Goal: Information Seeking & Learning: Learn about a topic

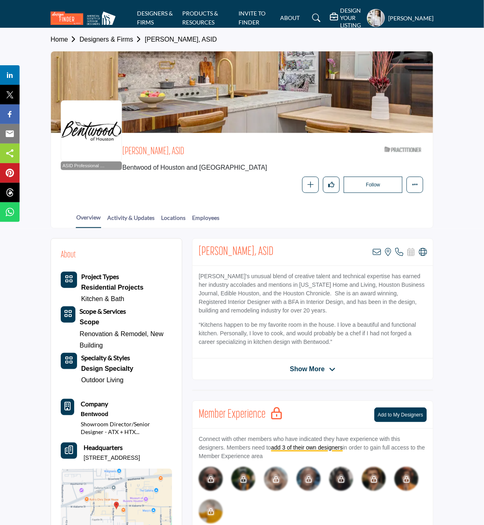
click at [106, 38] on link "Designers & Firms" at bounding box center [111, 39] width 65 height 7
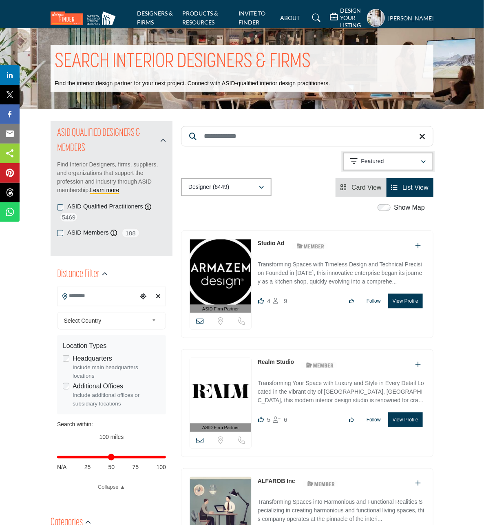
click at [396, 162] on div "Featured" at bounding box center [385, 162] width 70 height 10
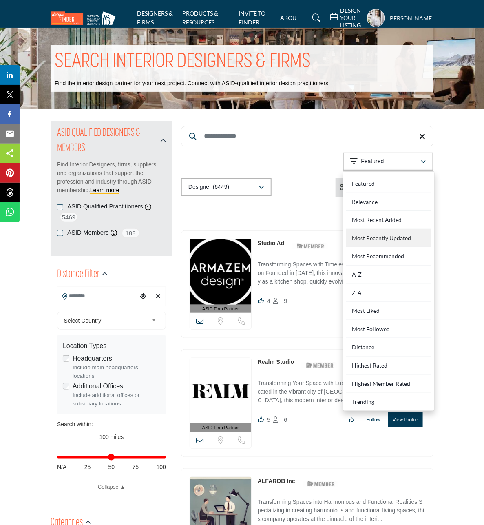
click at [384, 237] on Updated "Most Recently Updated" at bounding box center [388, 238] width 85 height 18
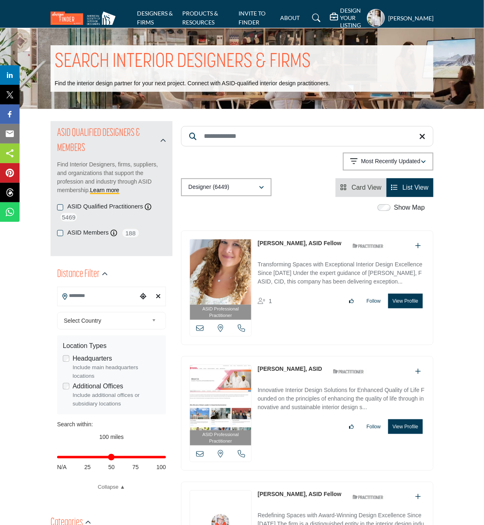
drag, startPoint x: 255, startPoint y: 243, endPoint x: 304, endPoint y: 245, distance: 49.4
click at [304, 245] on div "ASID Professional Practitioner ASID Professional Practitioners have successfull…" at bounding box center [307, 287] width 252 height 115
copy link "Phyllis Harbinger"
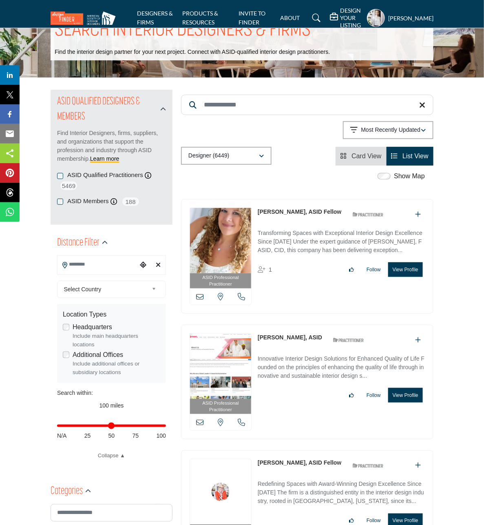
scroll to position [51, 0]
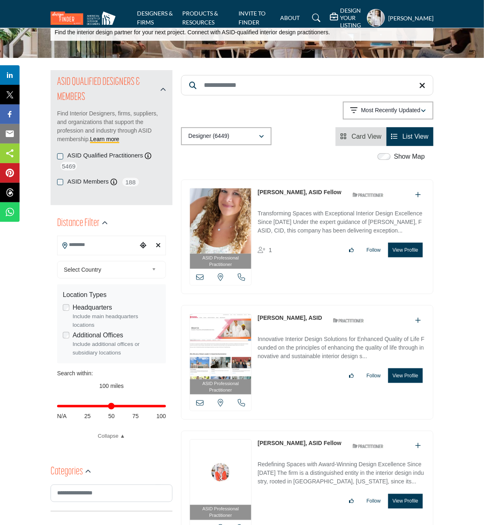
drag, startPoint x: 255, startPoint y: 319, endPoint x: 294, endPoint y: 318, distance: 38.3
click at [294, 318] on div "ASID Professional Practitioner ASID Professional Practitioners have successfull…" at bounding box center [307, 362] width 252 height 115
copy link "Laura Schalk"
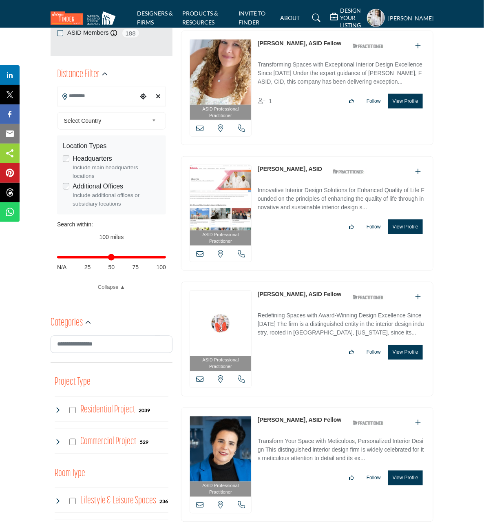
scroll to position [204, 0]
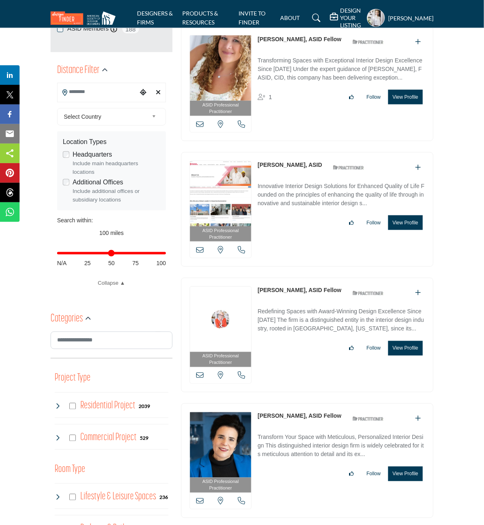
drag, startPoint x: 255, startPoint y: 291, endPoint x: 302, endPoint y: 301, distance: 47.8
click at [289, 290] on div "ASID Professional Practitioner ASID Professional Practitioners have successfull…" at bounding box center [307, 335] width 252 height 115
copy link "Kerrie Kelly"
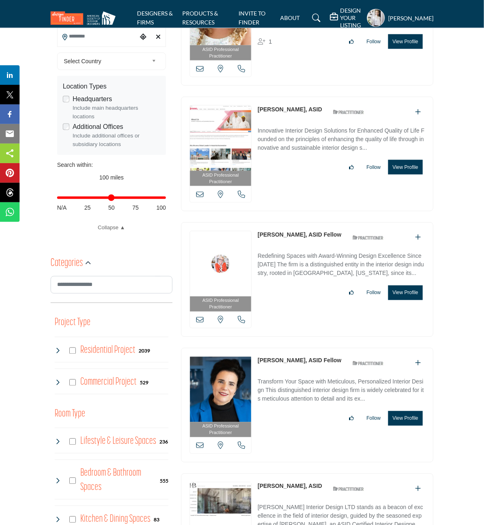
scroll to position [306, 0]
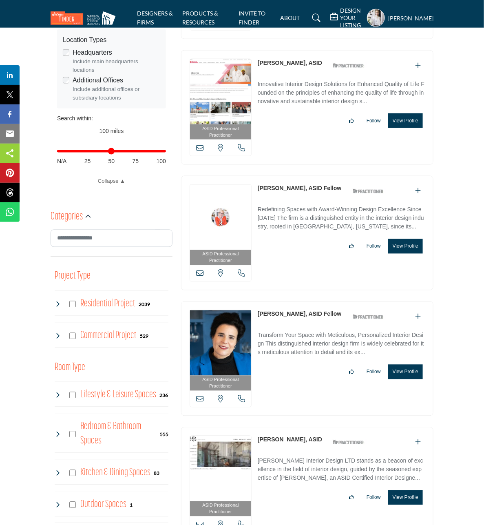
drag, startPoint x: 254, startPoint y: 316, endPoint x: 319, endPoint y: 318, distance: 65.3
click at [319, 318] on div "ASID Professional Practitioner ASID Professional Practitioners have successfull…" at bounding box center [307, 358] width 252 height 115
copy div "View email address of this listing View the location of this listing Call Numbe…"
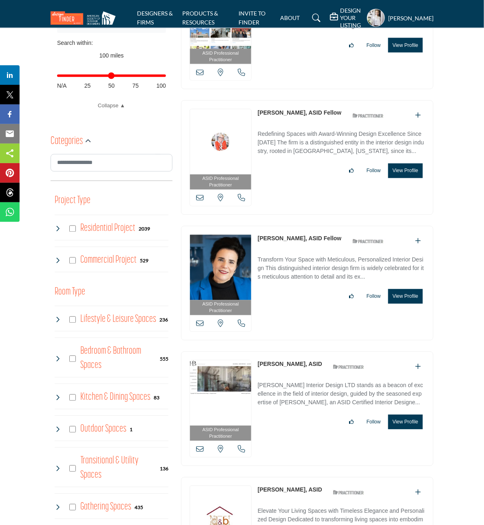
scroll to position [408, 0]
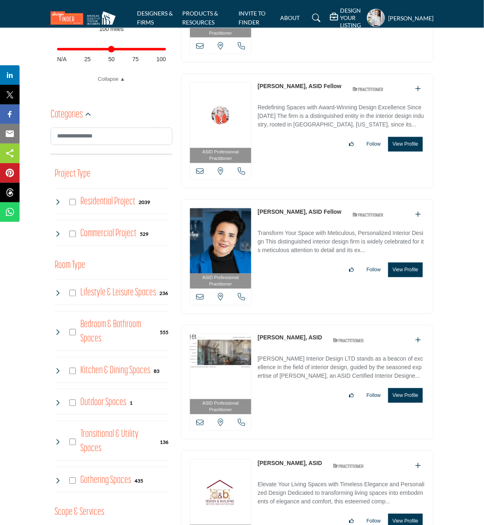
drag, startPoint x: 255, startPoint y: 338, endPoint x: 296, endPoint y: 340, distance: 40.4
click at [296, 340] on div "ASID Professional Practitioner ASID Professional Practitioners have successfull…" at bounding box center [307, 382] width 252 height 115
copy link "Debra Browne"
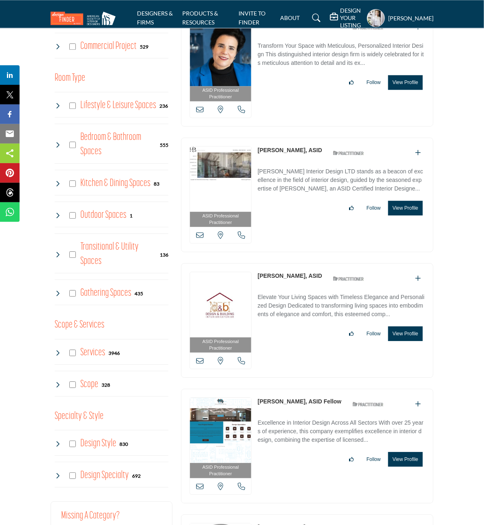
scroll to position [612, 0]
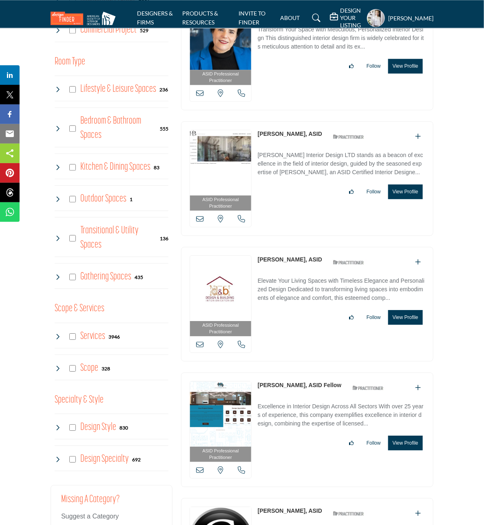
drag, startPoint x: 255, startPoint y: 261, endPoint x: 307, endPoint y: 261, distance: 51.8
click at [307, 261] on div "ASID Professional Practitioner ASID Professional Practitioners have successfull…" at bounding box center [307, 304] width 252 height 115
copy link "Isabelle Odjaghian"
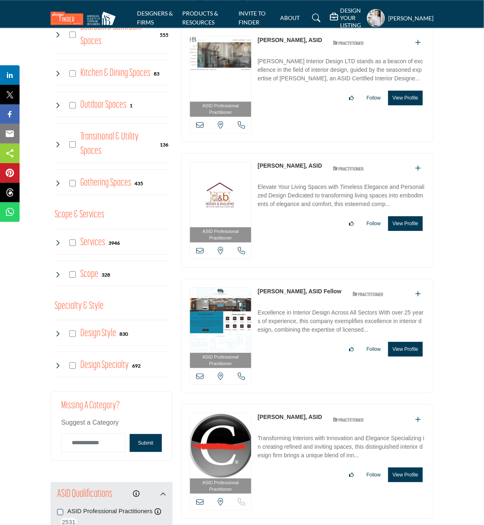
scroll to position [713, 0]
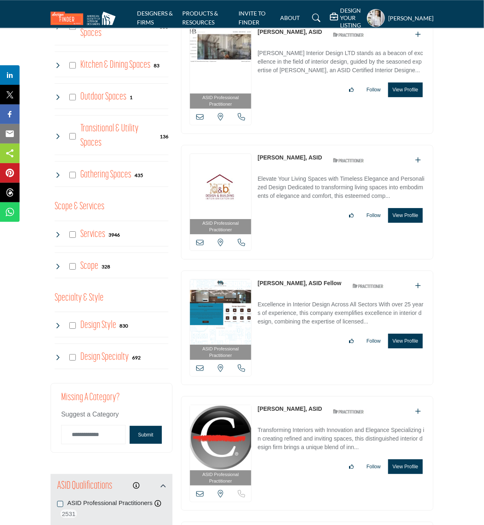
drag, startPoint x: 255, startPoint y: 285, endPoint x: 289, endPoint y: 286, distance: 33.8
click at [289, 286] on div "ASID Professional Practitioner ASID Professional Practitioners have successfull…" at bounding box center [307, 327] width 252 height 115
copy link "Dwane Adle"
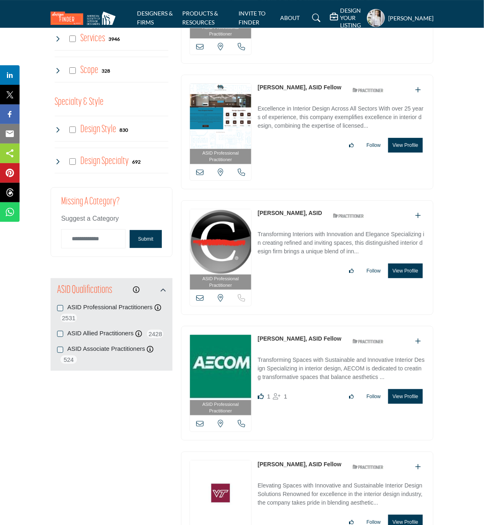
scroll to position [917, 0]
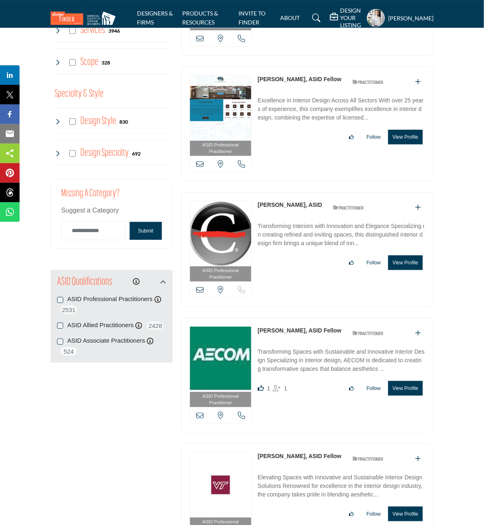
drag, startPoint x: 255, startPoint y: 206, endPoint x: 303, endPoint y: 206, distance: 47.7
click at [303, 206] on div "ASID Professional Practitioner ASID Professional Practitioners have successfull…" at bounding box center [307, 249] width 252 height 115
copy link "Kimberly Hanley"
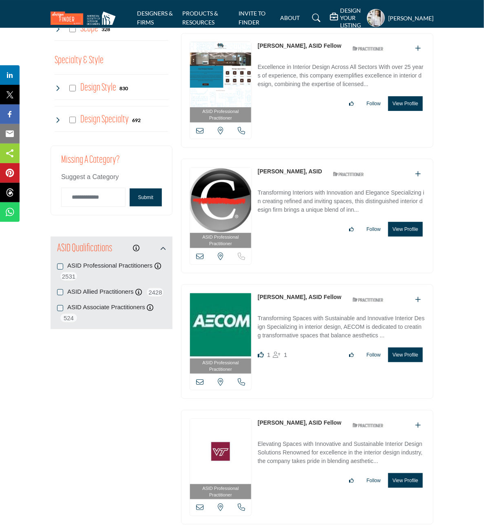
scroll to position [968, 0]
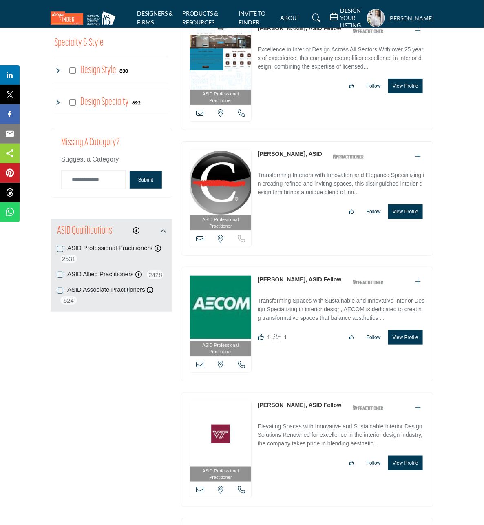
drag, startPoint x: 255, startPoint y: 279, endPoint x: 300, endPoint y: 280, distance: 44.9
click at [300, 280] on div "ASID Professional Practitioner ASID Professional Practitioners have successfull…" at bounding box center [307, 324] width 252 height 115
copy link "Sarah Colandro"
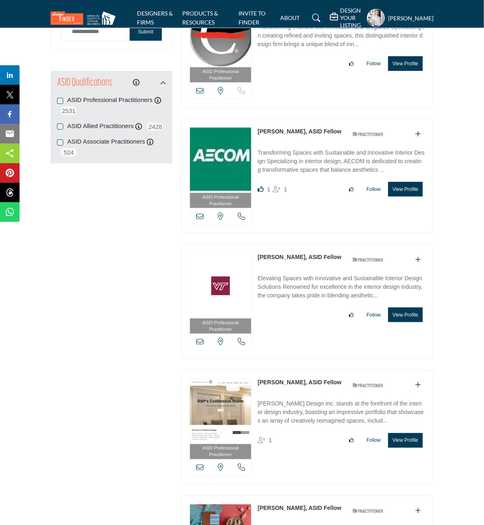
scroll to position [1121, 0]
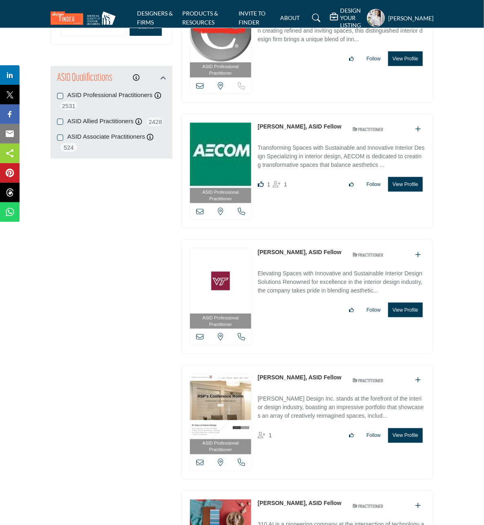
drag, startPoint x: 254, startPoint y: 253, endPoint x: 289, endPoint y: 254, distance: 34.7
click at [289, 254] on div "ASID Professional Practitioner ASID Professional Practitioners have successfull…" at bounding box center [307, 296] width 252 height 115
copy div "View email address of this listing View the location of this listing Call Numbe…"
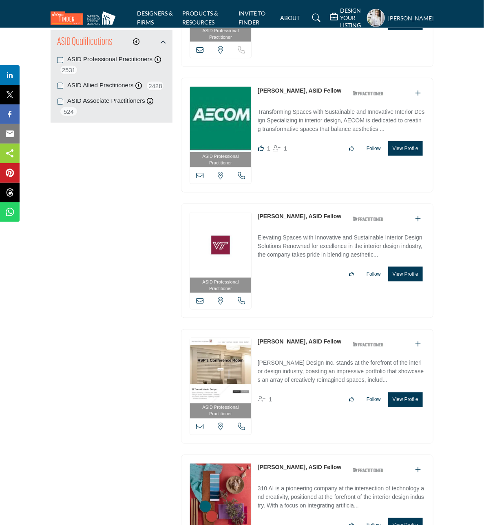
scroll to position [1223, 0]
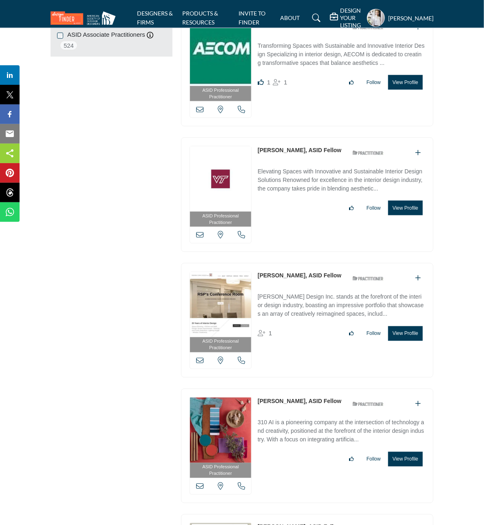
drag, startPoint x: 255, startPoint y: 278, endPoint x: 297, endPoint y: 279, distance: 41.6
click at [297, 279] on div "ASID Professional Practitioner ASID Professional Practitioners have successfull…" at bounding box center [307, 320] width 252 height 115
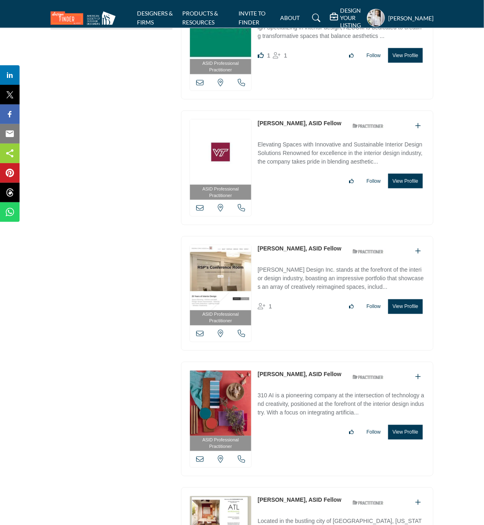
scroll to position [1274, 0]
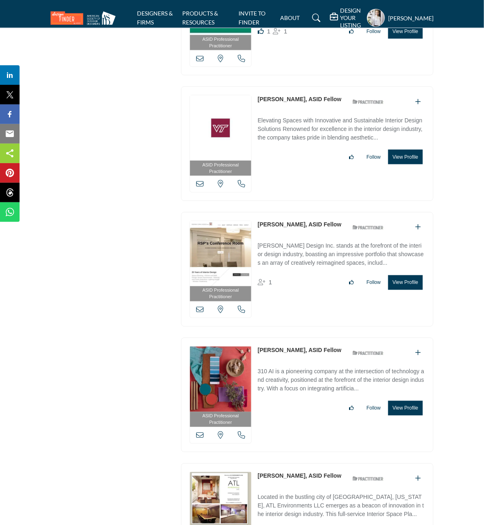
drag, startPoint x: 255, startPoint y: 227, endPoint x: 297, endPoint y: 225, distance: 42.0
click at [297, 225] on div "ASID Professional Practitioner ASID Professional Practitioners have successfull…" at bounding box center [307, 269] width 252 height 115
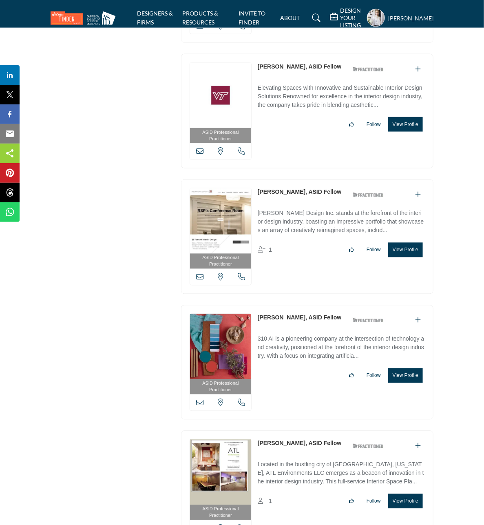
scroll to position [1325, 0]
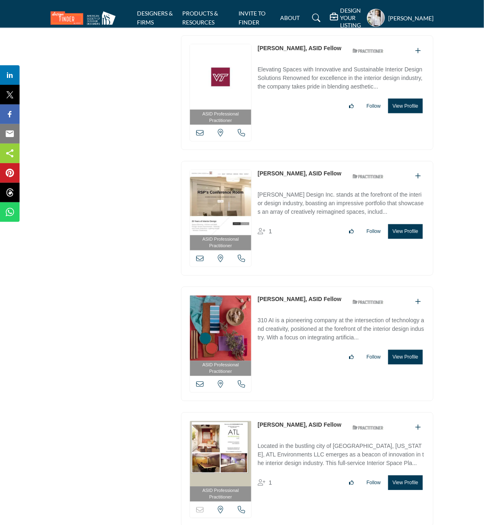
drag, startPoint x: 256, startPoint y: 300, endPoint x: 294, endPoint y: 302, distance: 38.3
click at [294, 302] on div "ASID Professional Practitioner ASID Professional Practitioners have successfull…" at bounding box center [307, 344] width 252 height 115
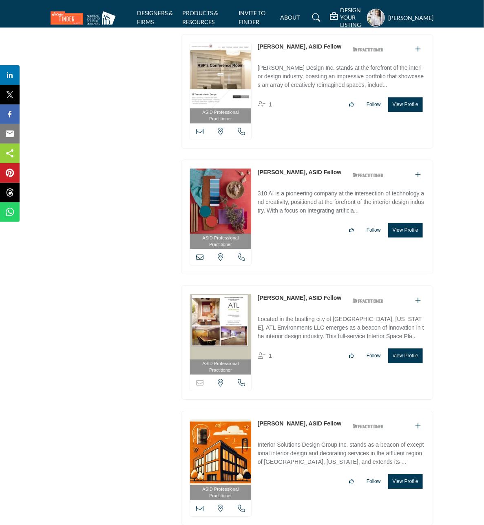
scroll to position [1478, 0]
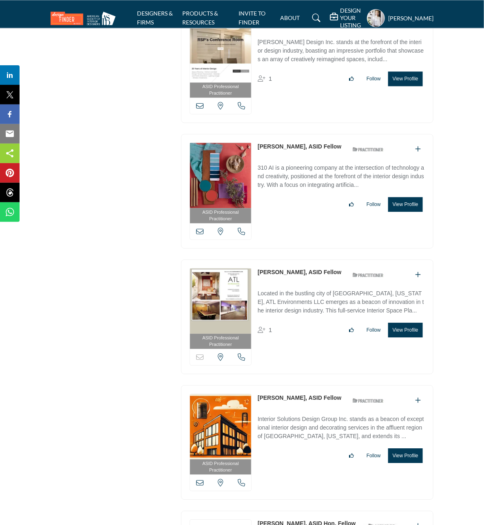
drag, startPoint x: 254, startPoint y: 273, endPoint x: 306, endPoint y: 274, distance: 52.2
click at [306, 274] on div "ASID Professional Practitioner ASID Professional Practitioners have successfull…" at bounding box center [307, 316] width 252 height 115
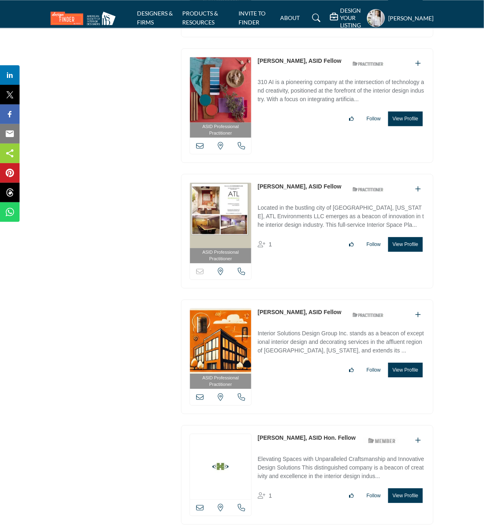
scroll to position [1580, 0]
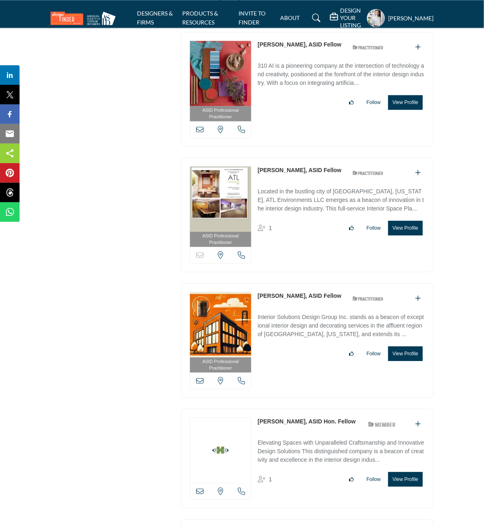
drag, startPoint x: 256, startPoint y: 296, endPoint x: 298, endPoint y: 298, distance: 42.4
click at [298, 298] on div "ASID Professional Practitioner ASID Professional Practitioners have successfull…" at bounding box center [307, 340] width 252 height 115
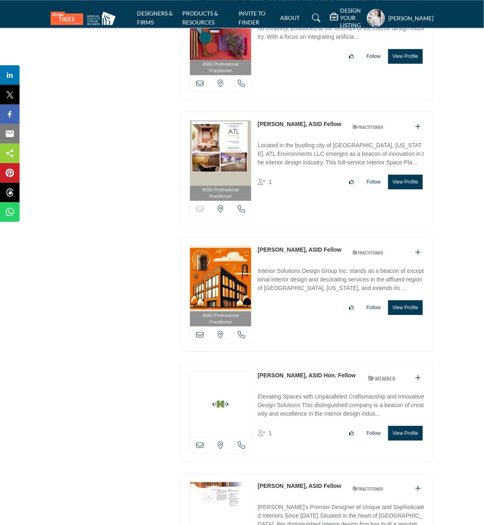
scroll to position [1733, 0]
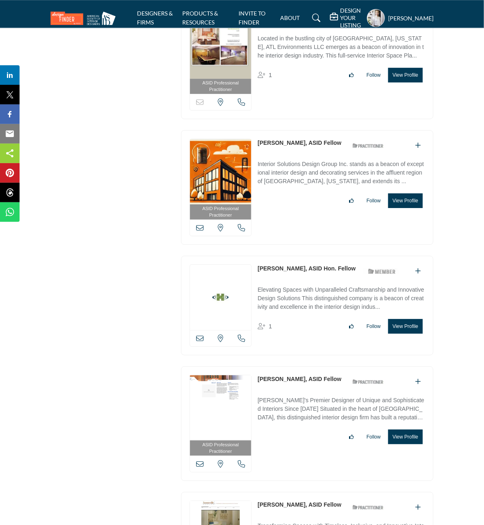
drag, startPoint x: 256, startPoint y: 272, endPoint x: 289, endPoint y: 271, distance: 33.4
click at [289, 271] on div "View email address of this listing View the location of this listing Call Number" at bounding box center [307, 305] width 252 height 99
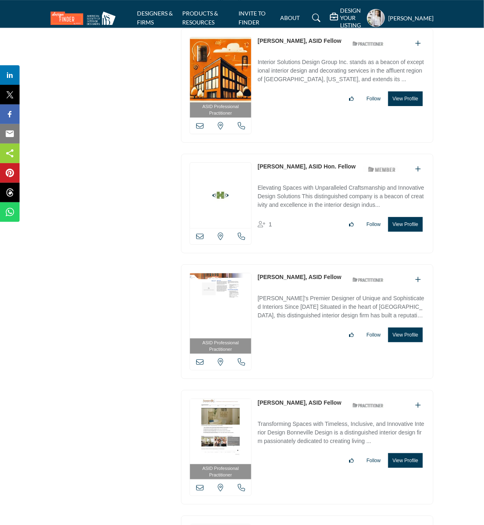
drag, startPoint x: 254, startPoint y: 279, endPoint x: 298, endPoint y: 281, distance: 44.1
click at [298, 281] on div "ASID Professional Practitioner ASID Professional Practitioners have successfull…" at bounding box center [307, 321] width 252 height 115
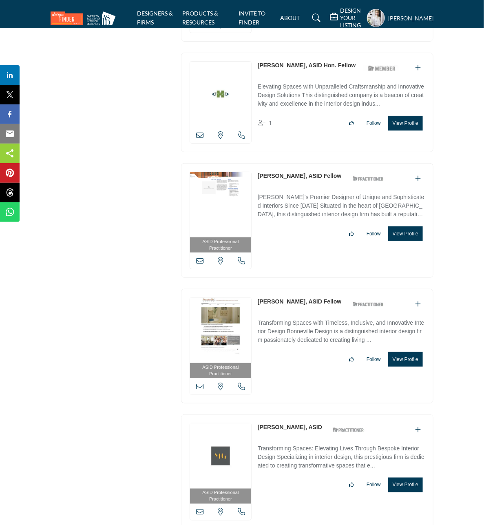
scroll to position [1936, 0]
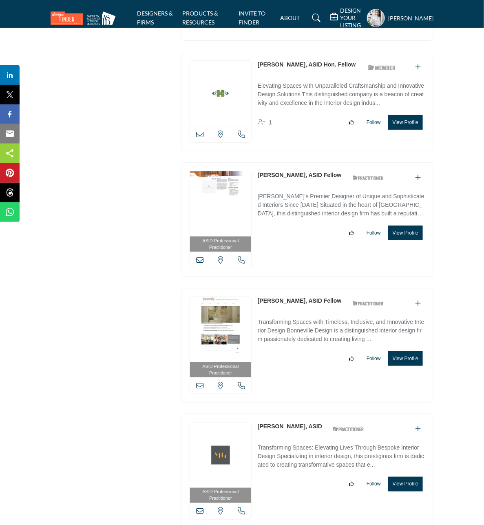
drag, startPoint x: 257, startPoint y: 303, endPoint x: 298, endPoint y: 305, distance: 41.6
click at [298, 305] on div "ASID Professional Practitioner ASID Professional Practitioners have successfull…" at bounding box center [307, 345] width 252 height 115
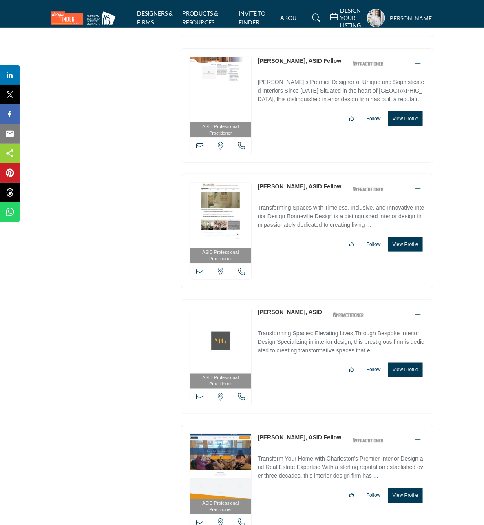
scroll to position [2089, 0]
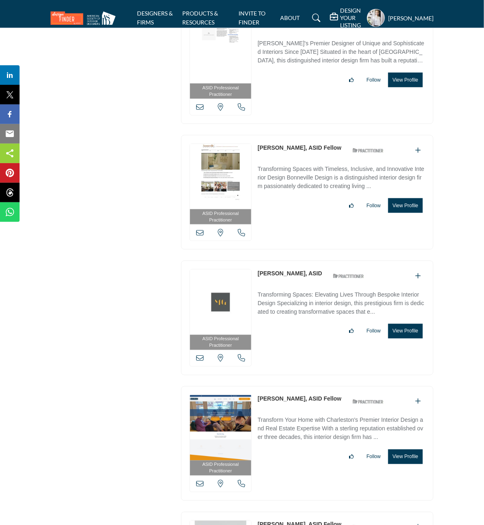
drag, startPoint x: 256, startPoint y: 275, endPoint x: 307, endPoint y: 280, distance: 51.6
click at [307, 280] on div "ASID Professional Practitioner ASID Professional Practitioners have successfull…" at bounding box center [307, 318] width 252 height 115
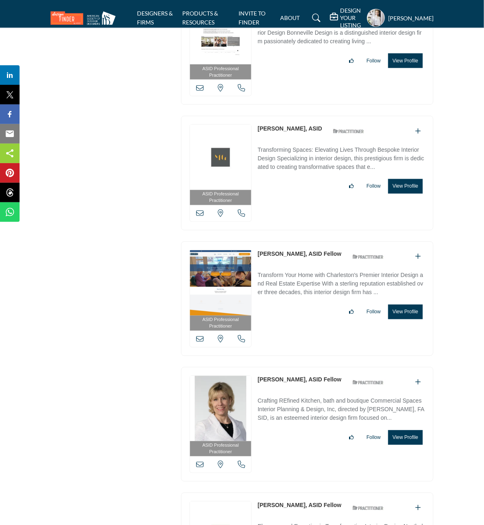
scroll to position [2242, 0]
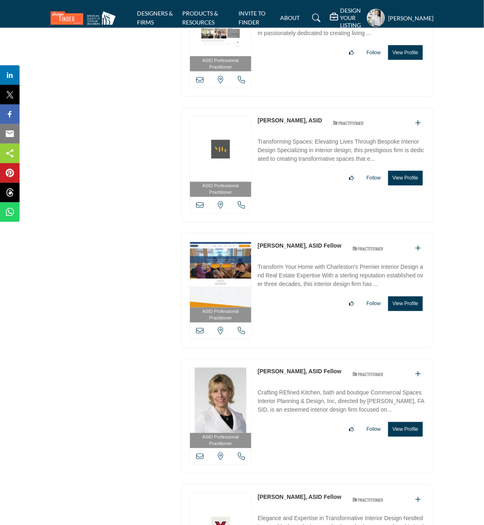
drag, startPoint x: 257, startPoint y: 248, endPoint x: 289, endPoint y: 247, distance: 32.2
click at [289, 247] on div "ASID Professional Practitioner ASID Professional Practitioners have successfull…" at bounding box center [307, 290] width 252 height 115
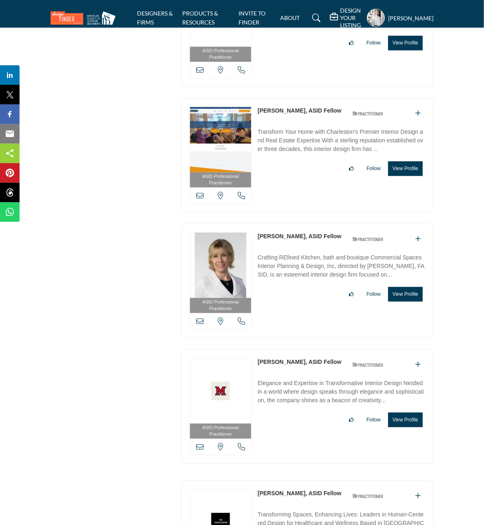
scroll to position [2395, 0]
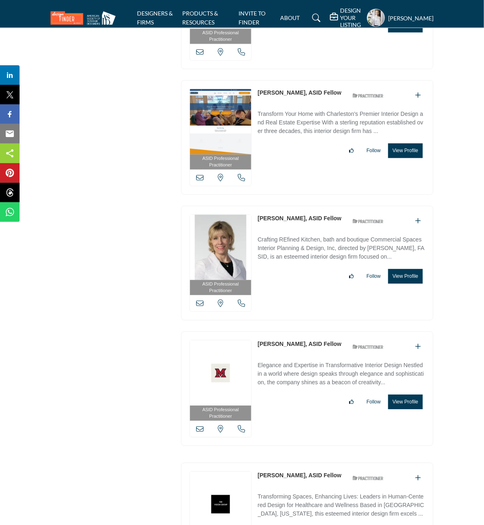
drag, startPoint x: 255, startPoint y: 221, endPoint x: 296, endPoint y: 221, distance: 40.8
click at [296, 221] on div "ASID Professional Practitioner ASID Professional Practitioners have successfull…" at bounding box center [307, 263] width 252 height 115
drag, startPoint x: 254, startPoint y: 347, endPoint x: 302, endPoint y: 347, distance: 48.1
click at [302, 347] on div "ASID Professional Practitioner ASID Professional Practitioners have successfull…" at bounding box center [307, 388] width 252 height 115
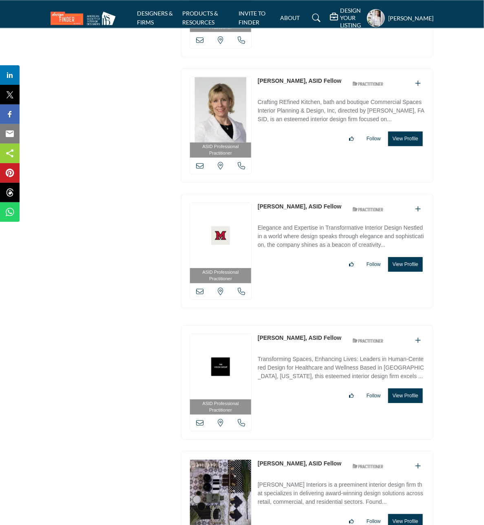
scroll to position [2548, 0]
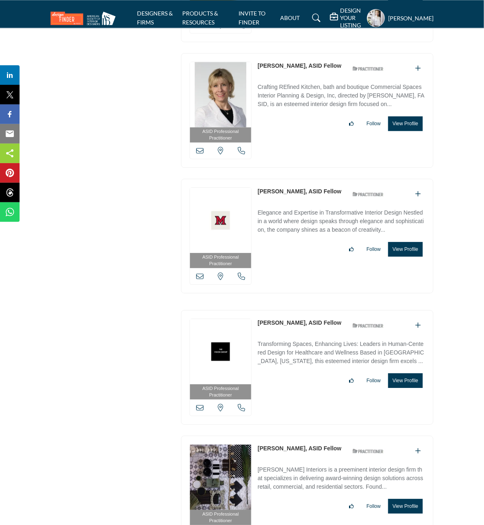
drag, startPoint x: 256, startPoint y: 325, endPoint x: 280, endPoint y: 323, distance: 24.6
click at [280, 323] on div "ASID Professional Practitioner ASID Professional Practitioners have successfull…" at bounding box center [307, 367] width 252 height 115
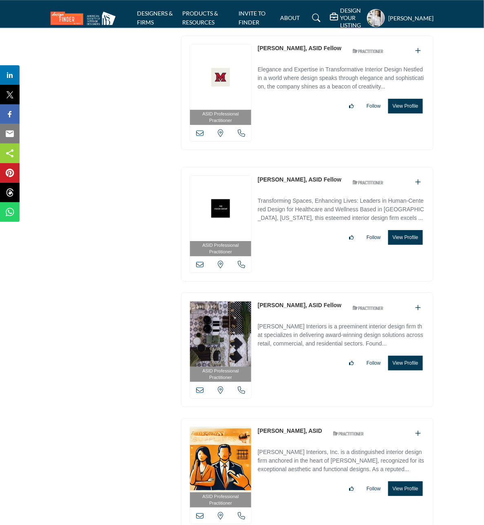
scroll to position [2701, 0]
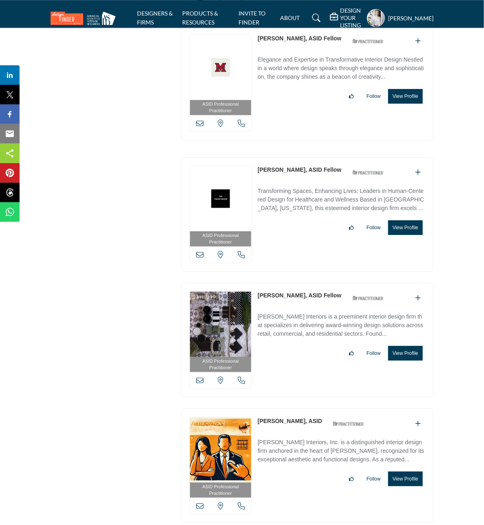
drag, startPoint x: 256, startPoint y: 298, endPoint x: 296, endPoint y: 298, distance: 40.4
click at [296, 298] on div "ASID Professional Practitioner ASID Professional Practitioners have successfull…" at bounding box center [307, 340] width 252 height 115
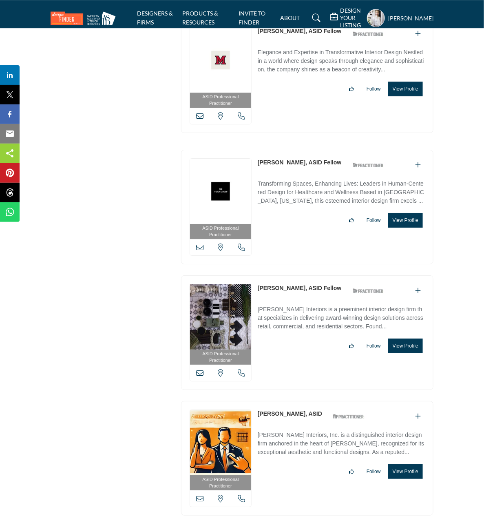
scroll to position [2803, 0]
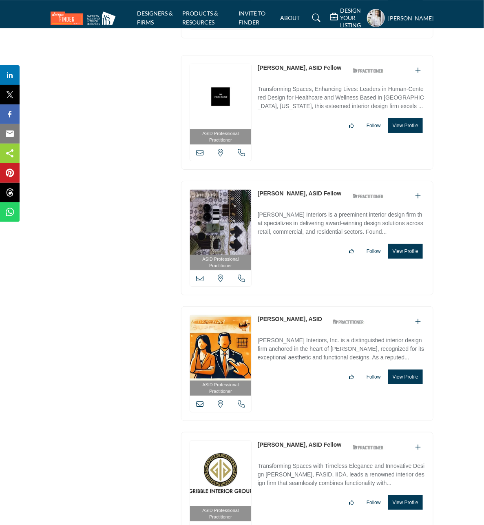
drag, startPoint x: 255, startPoint y: 321, endPoint x: 296, endPoint y: 321, distance: 41.6
click at [296, 321] on div "ASID Professional Practitioner ASID Professional Practitioners have successfull…" at bounding box center [307, 363] width 252 height 115
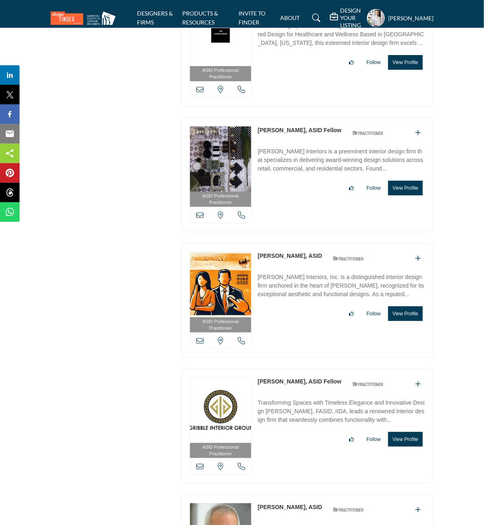
scroll to position [2956, 0]
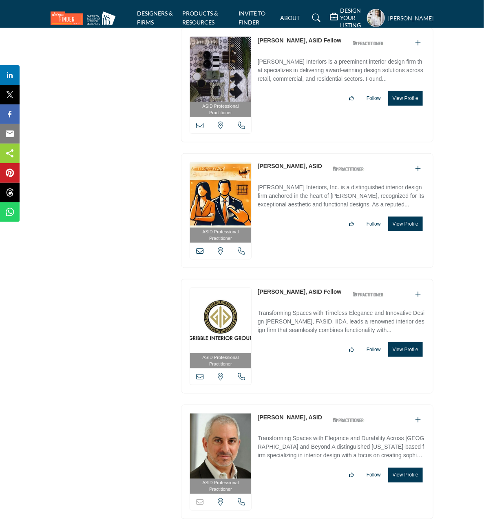
drag, startPoint x: 256, startPoint y: 294, endPoint x: 294, endPoint y: 294, distance: 37.9
click at [294, 294] on div "ASID Professional Practitioner ASID Professional Practitioners have successfull…" at bounding box center [307, 336] width 252 height 115
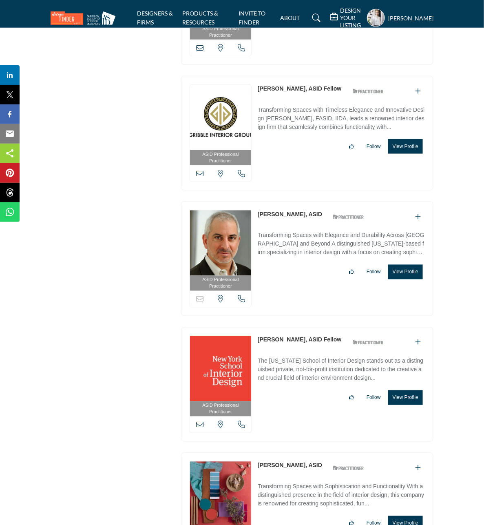
scroll to position [3160, 0]
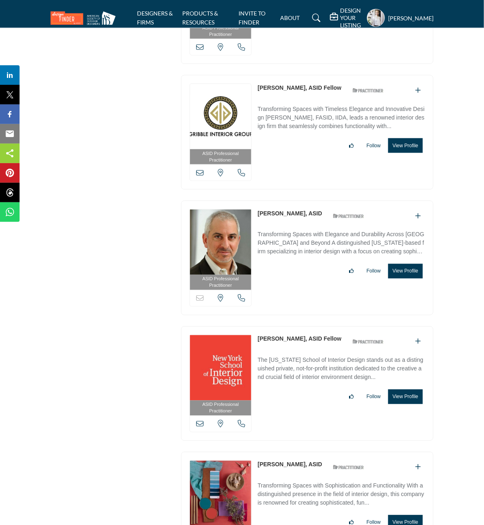
drag, startPoint x: 256, startPoint y: 216, endPoint x: 300, endPoint y: 216, distance: 44.4
click at [300, 216] on div "ASID Professional Practitioner ASID Professional Practitioners have successfull…" at bounding box center [307, 258] width 252 height 115
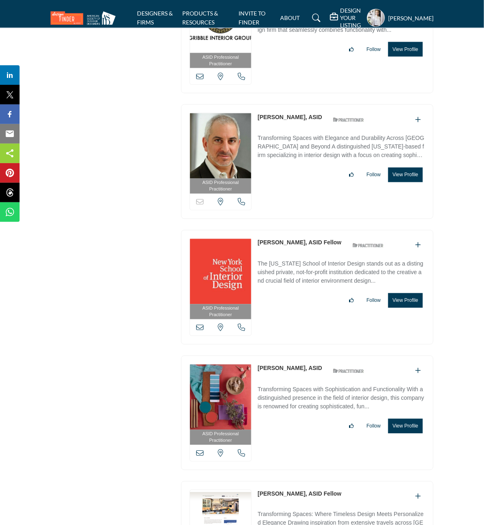
scroll to position [3261, 0]
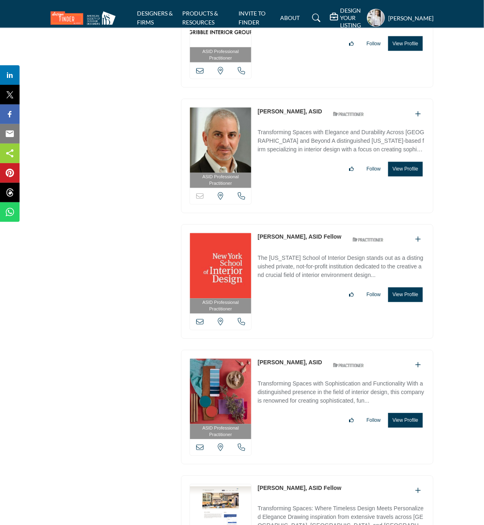
drag, startPoint x: 255, startPoint y: 241, endPoint x: 290, endPoint y: 241, distance: 35.5
click at [290, 241] on div "ASID Professional Practitioner ASID Professional Practitioners have successfull…" at bounding box center [307, 281] width 252 height 115
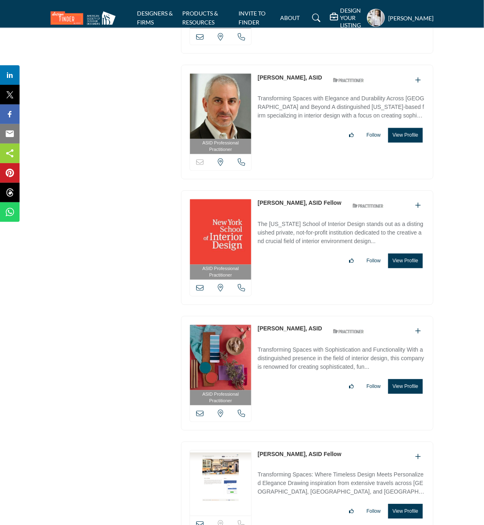
scroll to position [3312, 0]
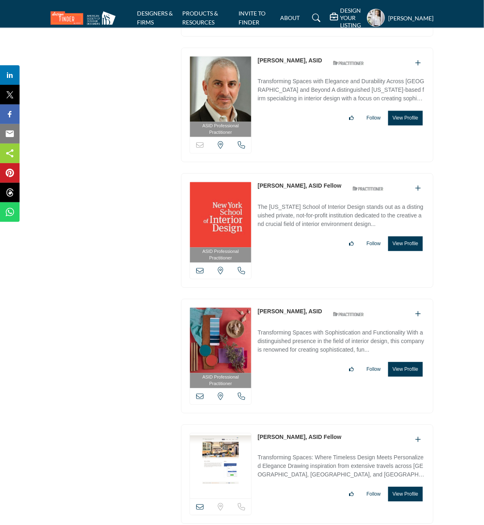
drag, startPoint x: 256, startPoint y: 315, endPoint x: 312, endPoint y: 325, distance: 57.0
click at [298, 316] on div "ASID Professional Practitioner ASID Professional Practitioners have successfull…" at bounding box center [307, 356] width 252 height 115
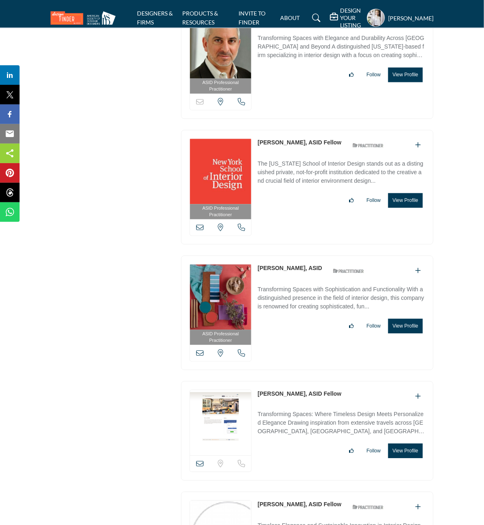
scroll to position [3414, 0]
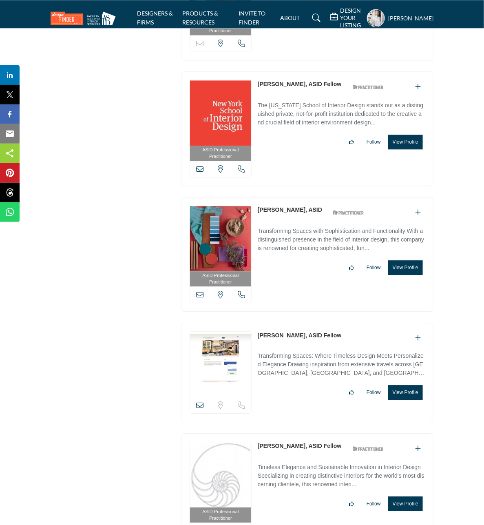
drag, startPoint x: 256, startPoint y: 337, endPoint x: 297, endPoint y: 335, distance: 41.2
click at [297, 335] on div "View email address of this listing Sorry, but we don't have a location for this…" at bounding box center [307, 371] width 252 height 99
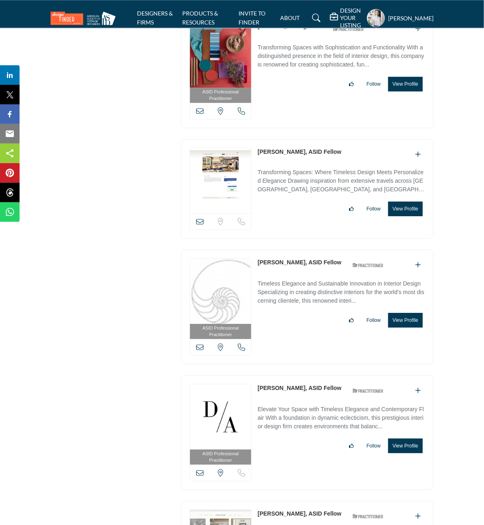
scroll to position [3618, 0]
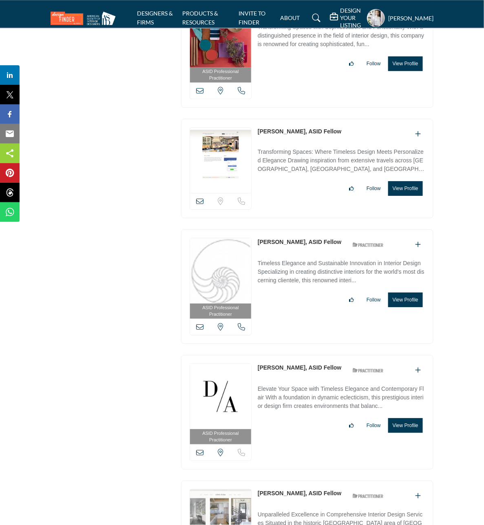
drag, startPoint x: 256, startPoint y: 245, endPoint x: 298, endPoint y: 245, distance: 42.0
click at [298, 245] on div "ASID Professional Practitioner ASID Professional Practitioners have successfull…" at bounding box center [307, 286] width 252 height 115
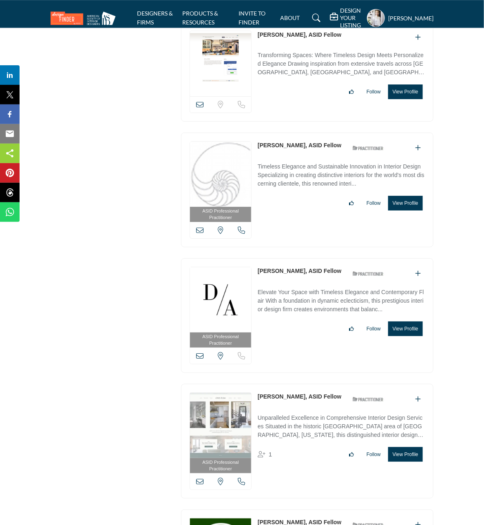
scroll to position [3771, 0]
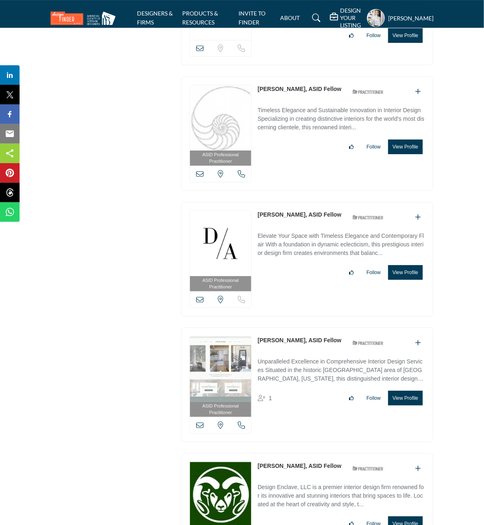
drag, startPoint x: 254, startPoint y: 218, endPoint x: 291, endPoint y: 219, distance: 36.7
click at [291, 219] on div "ASID Professional Practitioner ASID Professional Practitioners have successfull…" at bounding box center [307, 259] width 252 height 115
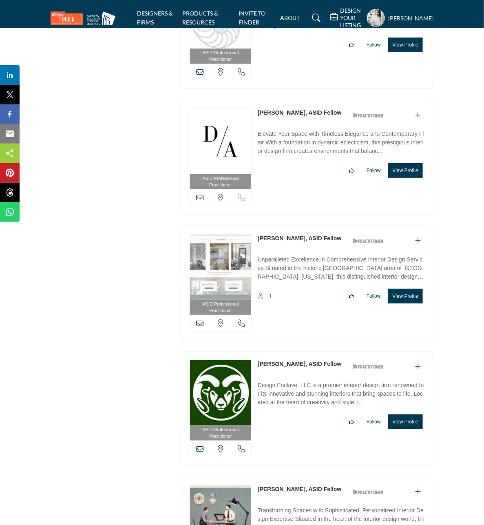
drag, startPoint x: 254, startPoint y: 243, endPoint x: 291, endPoint y: 243, distance: 37.5
click at [291, 243] on div "ASID Professional Practitioner ASID Professional Practitioners have successfull…" at bounding box center [307, 282] width 252 height 115
drag, startPoint x: 254, startPoint y: 243, endPoint x: 292, endPoint y: 245, distance: 37.9
click at [292, 245] on div "ASID Professional Practitioner ASID Professional Practitioners have successfull…" at bounding box center [307, 282] width 252 height 115
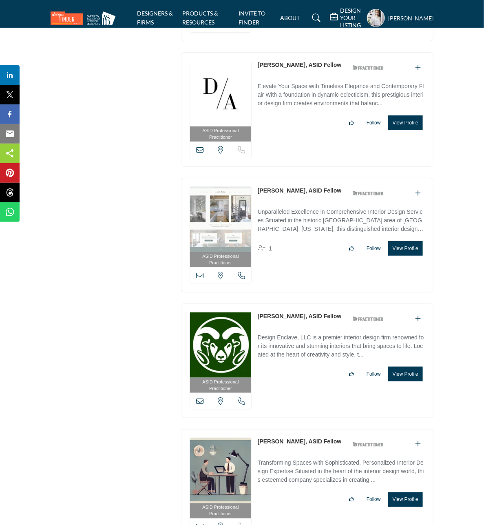
scroll to position [3975, 0]
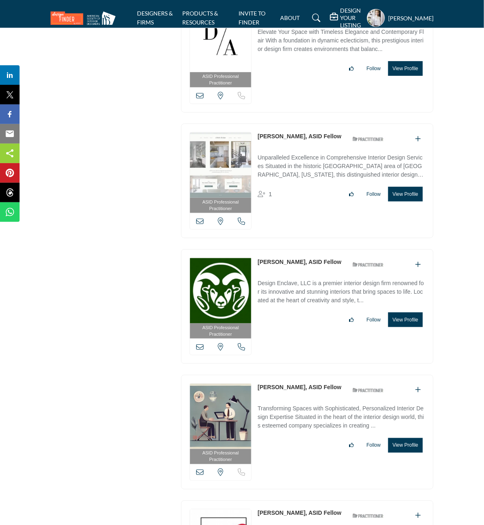
drag, startPoint x: 256, startPoint y: 265, endPoint x: 310, endPoint y: 268, distance: 54.3
click at [310, 268] on div "ASID Professional Practitioner ASID Professional Practitioners have successfull…" at bounding box center [307, 306] width 252 height 115
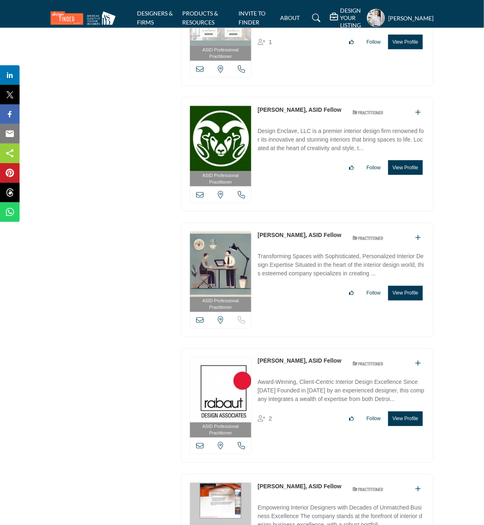
scroll to position [4128, 0]
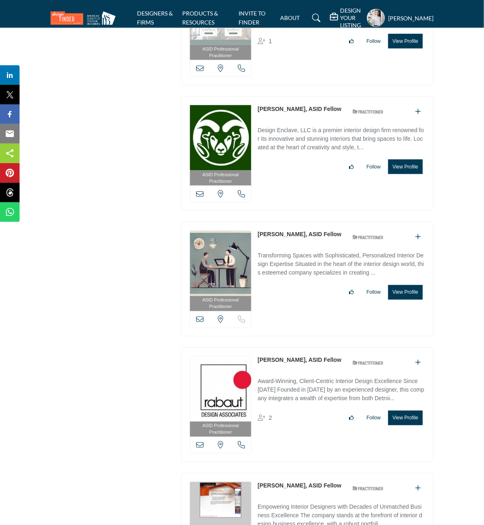
drag, startPoint x: 255, startPoint y: 238, endPoint x: 296, endPoint y: 236, distance: 40.4
click at [294, 237] on div "ASID Professional Practitioner ASID Professional Practitioners have successfull…" at bounding box center [307, 279] width 252 height 115
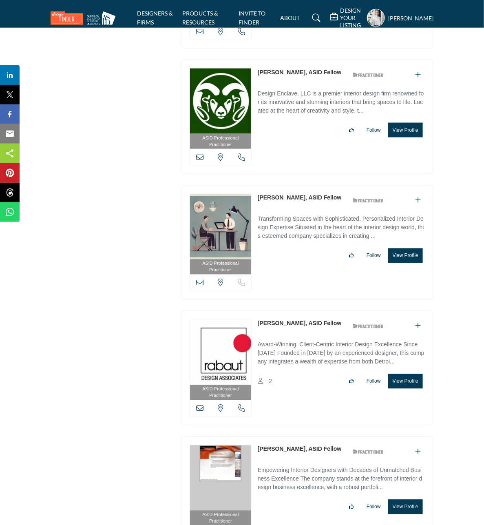
scroll to position [4179, 0]
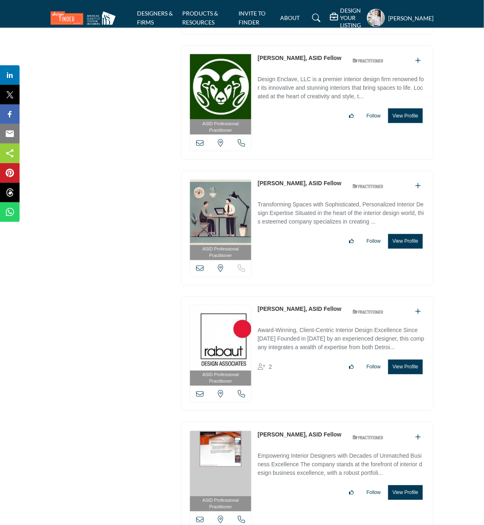
drag, startPoint x: 254, startPoint y: 314, endPoint x: 286, endPoint y: 315, distance: 31.8
click at [286, 315] on div "ASID Professional Practitioner ASID Professional Practitioners have successfull…" at bounding box center [307, 353] width 252 height 115
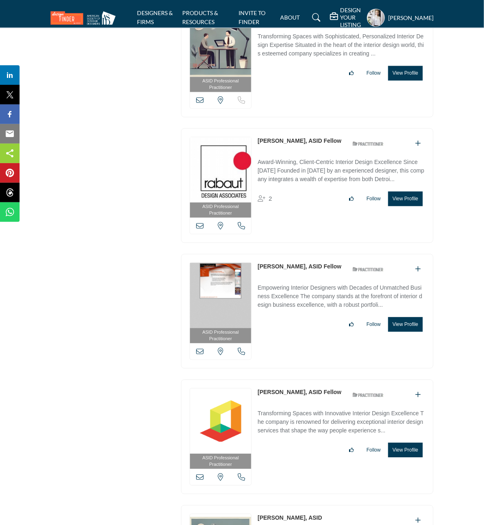
scroll to position [4383, 0]
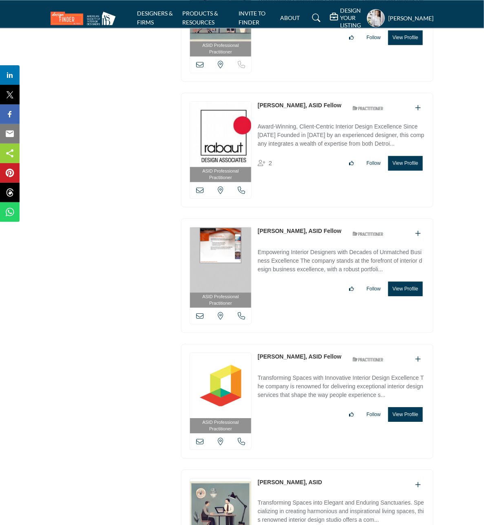
drag, startPoint x: 256, startPoint y: 232, endPoint x: 312, endPoint y: 233, distance: 56.3
click at [312, 233] on div "ASID Professional Practitioner ASID Professional Practitioners have successfull…" at bounding box center [307, 275] width 252 height 115
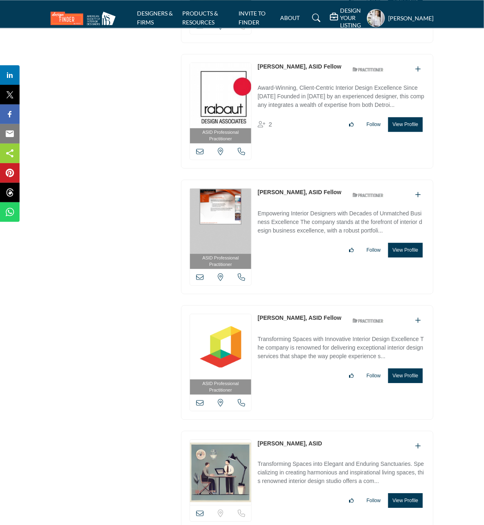
scroll to position [4485, 0]
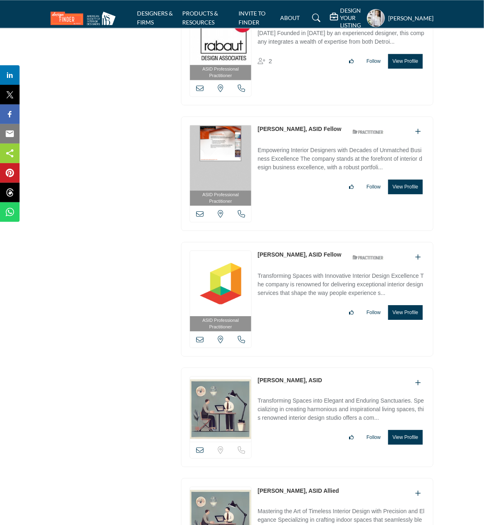
drag, startPoint x: 254, startPoint y: 256, endPoint x: 299, endPoint y: 257, distance: 44.9
click at [299, 257] on div "ASID Professional Practitioner ASID Professional Practitioners have successfull…" at bounding box center [307, 299] width 252 height 115
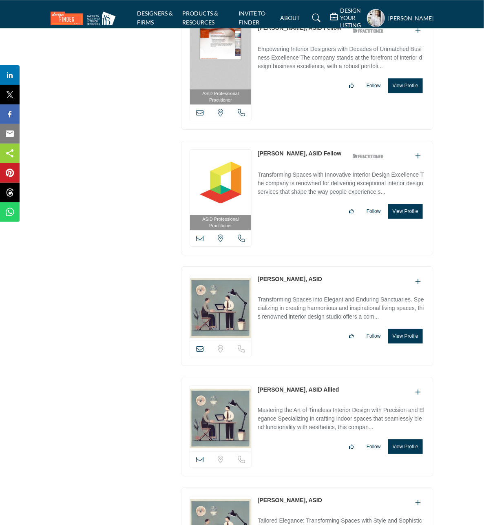
scroll to position [4586, 0]
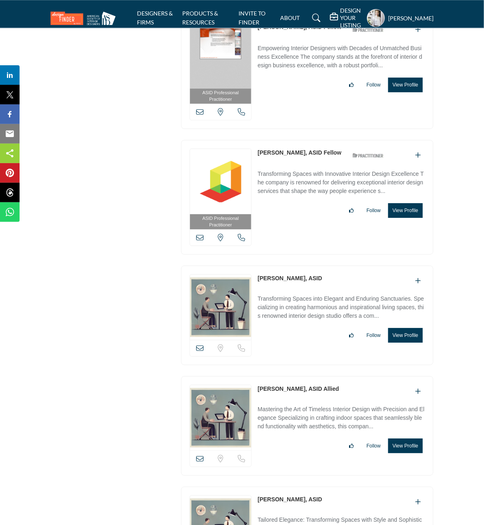
drag, startPoint x: 256, startPoint y: 280, endPoint x: 290, endPoint y: 282, distance: 34.3
click at [290, 282] on div "View email address of this listing Sorry, but we don't have a location for this…" at bounding box center [307, 314] width 252 height 99
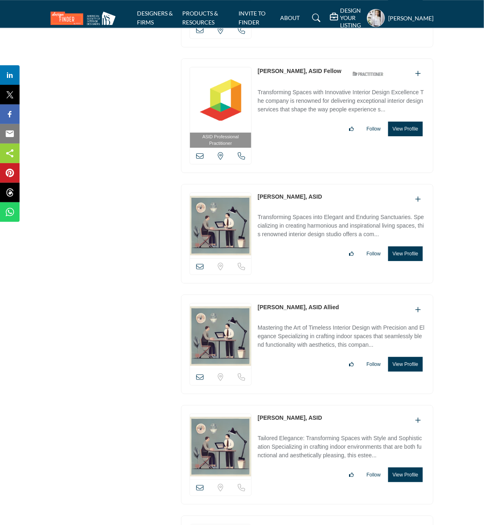
scroll to position [4688, 0]
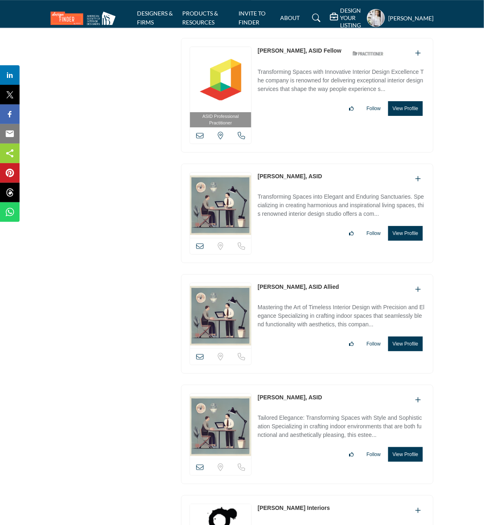
drag, startPoint x: 257, startPoint y: 291, endPoint x: 303, endPoint y: 291, distance: 45.7
click at [303, 291] on div "View email address of this listing Sorry, but we don't have a location for this…" at bounding box center [307, 323] width 252 height 99
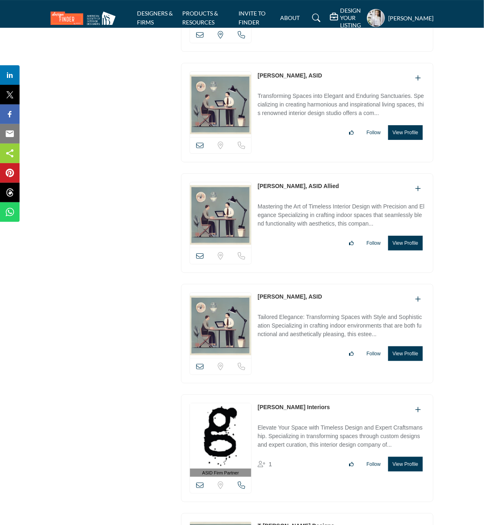
scroll to position [4790, 0]
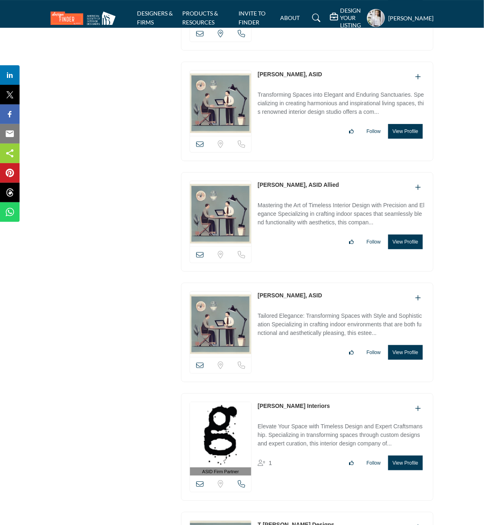
drag, startPoint x: 255, startPoint y: 300, endPoint x: 300, endPoint y: 300, distance: 44.8
click at [300, 300] on div "View email address of this listing Sorry, but we don't have a location for this…" at bounding box center [307, 332] width 252 height 99
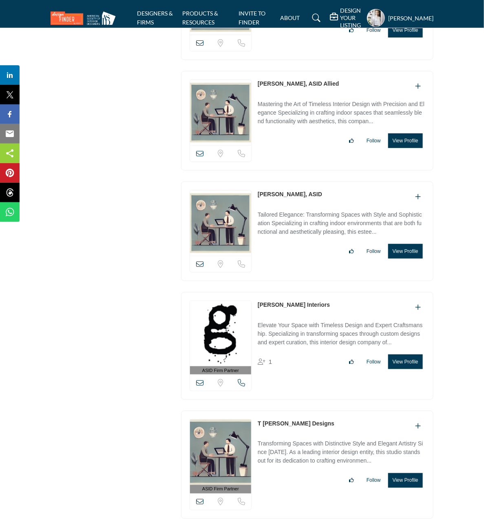
scroll to position [4892, 0]
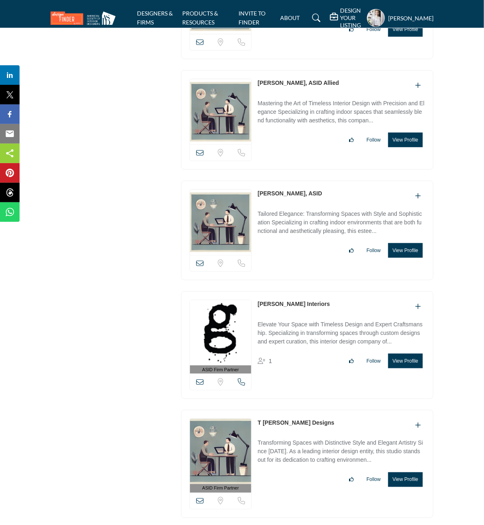
drag, startPoint x: 256, startPoint y: 307, endPoint x: 327, endPoint y: 309, distance: 70.5
click at [327, 309] on div "ASID Firm Partner ASID Firm Partners are design companies with ASID-qualified i…" at bounding box center [307, 345] width 252 height 108
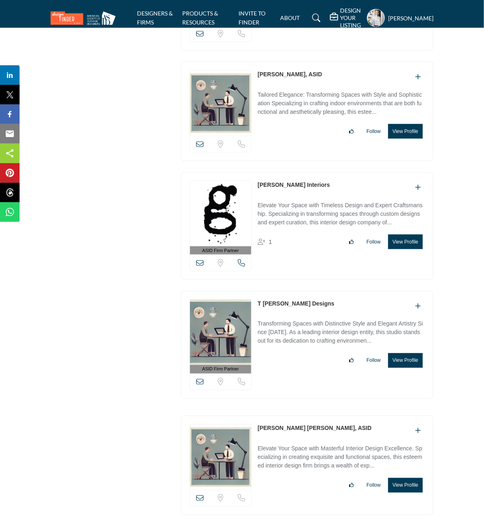
scroll to position [5045, 0]
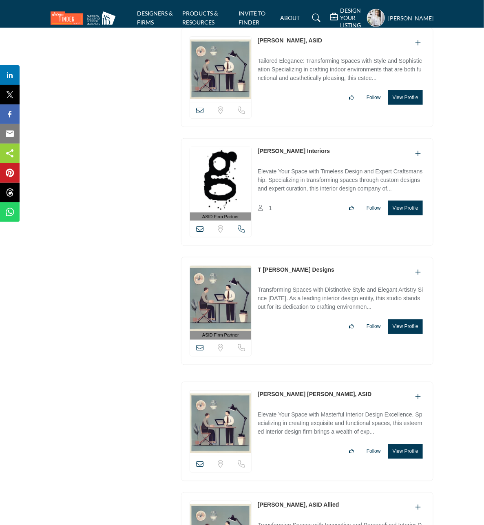
drag, startPoint x: 255, startPoint y: 274, endPoint x: 302, endPoint y: 278, distance: 47.1
click at [302, 278] on div "ASID Firm Partner ASID Firm Partners are design companies with ASID-qualified i…" at bounding box center [307, 311] width 252 height 108
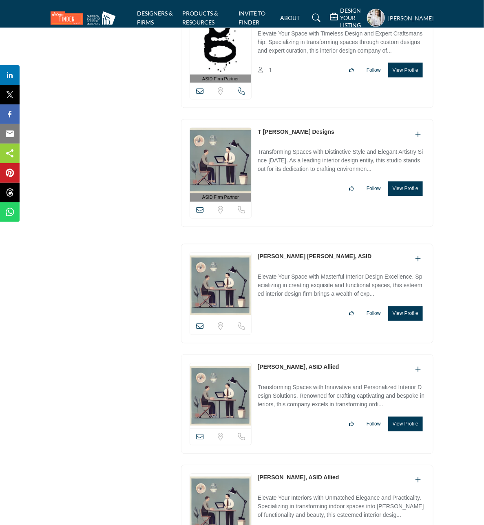
scroll to position [5198, 0]
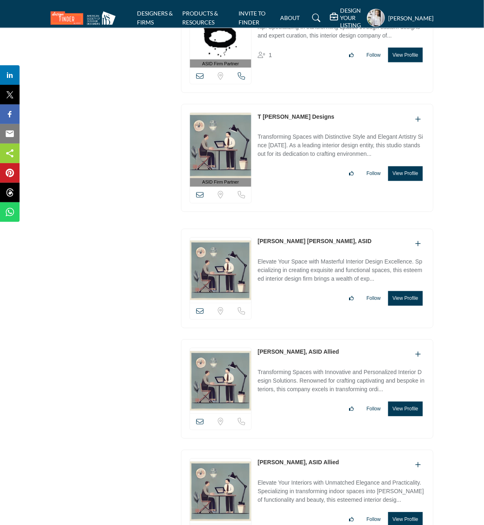
drag, startPoint x: 256, startPoint y: 247, endPoint x: 315, endPoint y: 247, distance: 59.1
click at [315, 247] on div "View email address of this listing Sorry, but we don't have a location for this…" at bounding box center [307, 278] width 252 height 99
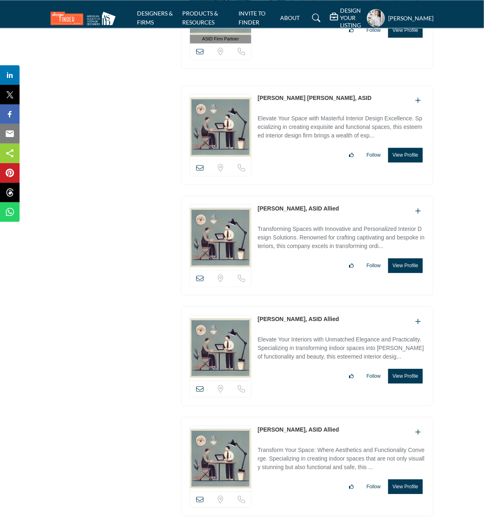
scroll to position [5351, 0]
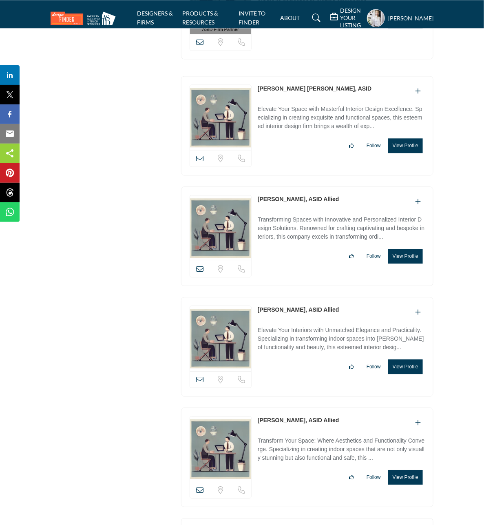
drag, startPoint x: 255, startPoint y: 202, endPoint x: 295, endPoint y: 204, distance: 39.6
click at [295, 204] on div "View email address of this listing Sorry, but we don't have a location for this…" at bounding box center [307, 235] width 252 height 99
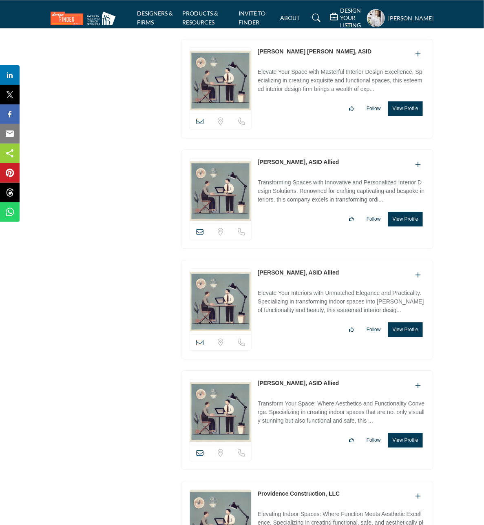
scroll to position [5402, 0]
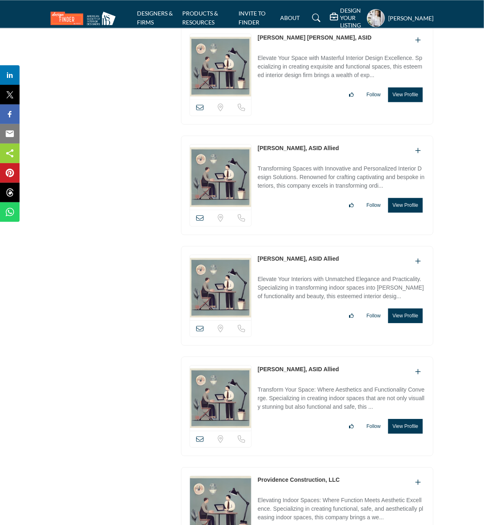
drag, startPoint x: 255, startPoint y: 261, endPoint x: 301, endPoint y: 261, distance: 46.1
click at [301, 261] on div "View email address of this listing Sorry, but we don't have a location for this…" at bounding box center [307, 295] width 252 height 99
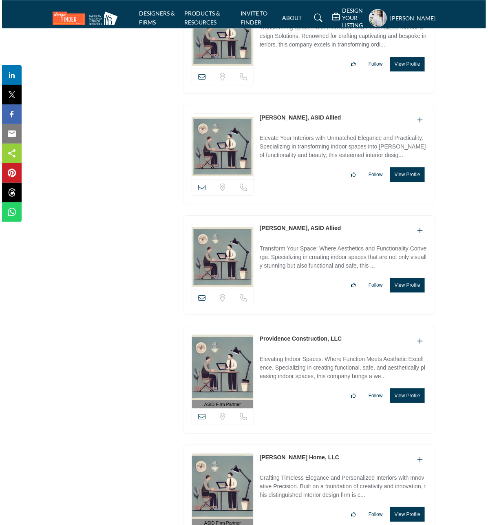
scroll to position [5555, 0]
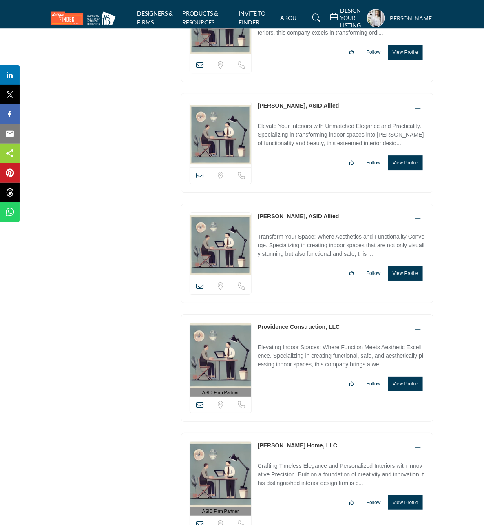
drag, startPoint x: 256, startPoint y: 219, endPoint x: 286, endPoint y: 220, distance: 30.6
click at [286, 220] on div "View email address of this listing Sorry, but we don't have a location for this…" at bounding box center [307, 252] width 252 height 99
drag, startPoint x: 131, startPoint y: 210, endPoint x: 137, endPoint y: 209, distance: 5.5
drag, startPoint x: 255, startPoint y: 221, endPoint x: 286, endPoint y: 221, distance: 31.0
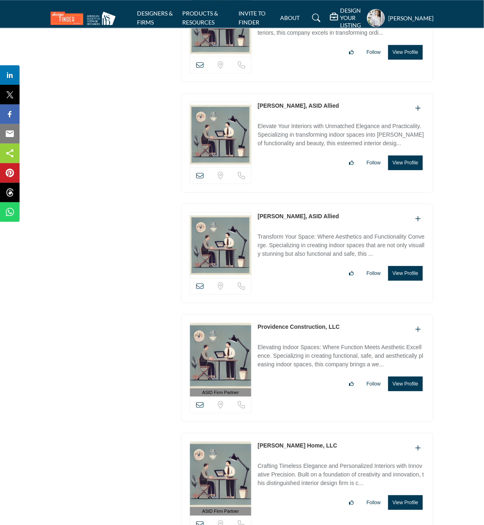
click at [286, 221] on div "View email address of this listing Sorry, but we don't have a location for this…" at bounding box center [307, 252] width 252 height 99
click at [405, 275] on button "View Profile" at bounding box center [405, 273] width 35 height 15
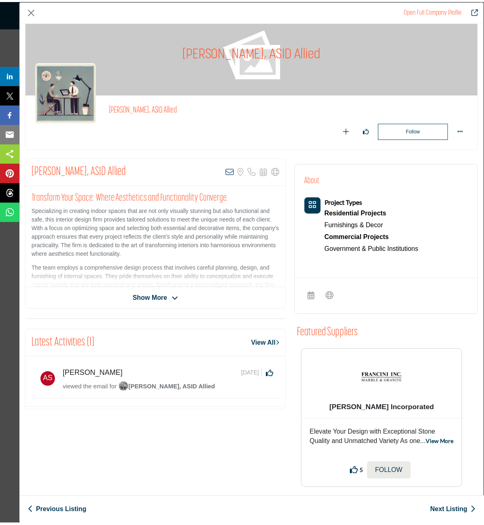
scroll to position [22, 0]
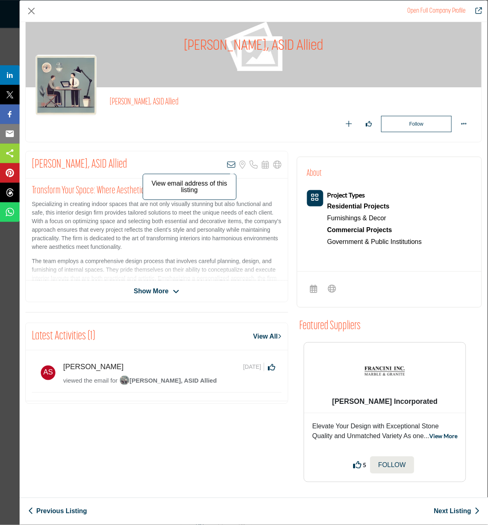
click at [227, 166] on icon "Company Data Modal" at bounding box center [231, 165] width 8 height 8
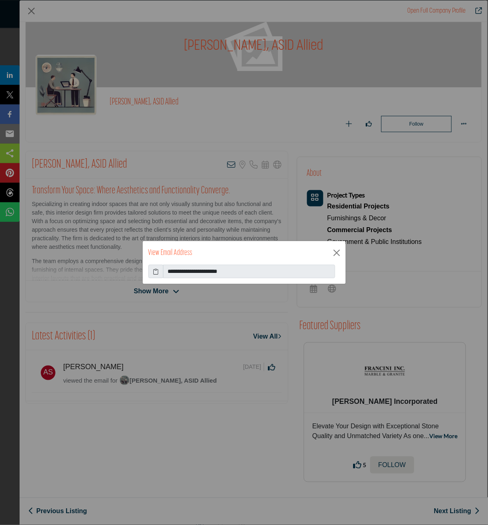
click at [156, 270] on icon at bounding box center [156, 271] width 6 height 9
click at [335, 253] on button "Close" at bounding box center [337, 253] width 12 height 12
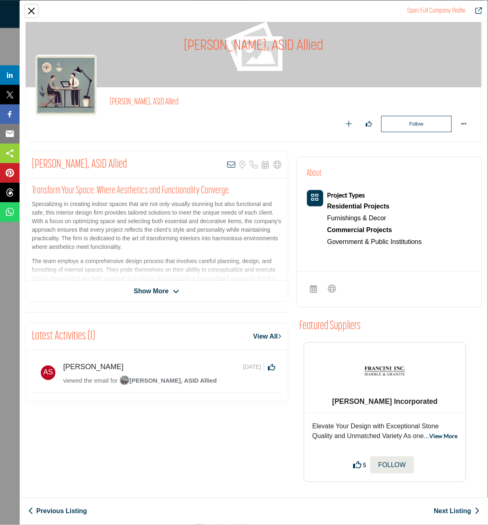
click at [33, 9] on button "Close" at bounding box center [31, 11] width 12 height 12
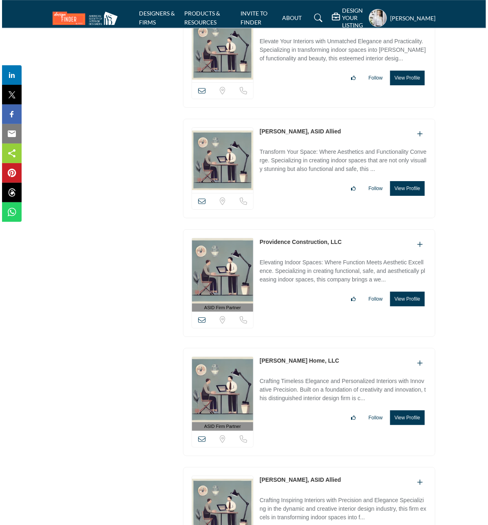
scroll to position [5657, 0]
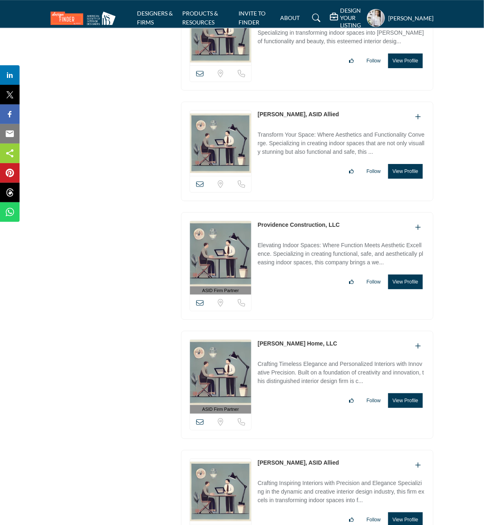
drag, startPoint x: 256, startPoint y: 230, endPoint x: 324, endPoint y: 230, distance: 68.5
click at [324, 230] on div "ASID Firm Partner ASID Firm Partners are design companies with ASID-qualified i…" at bounding box center [307, 266] width 252 height 108
click at [408, 285] on button "View Profile" at bounding box center [405, 281] width 35 height 15
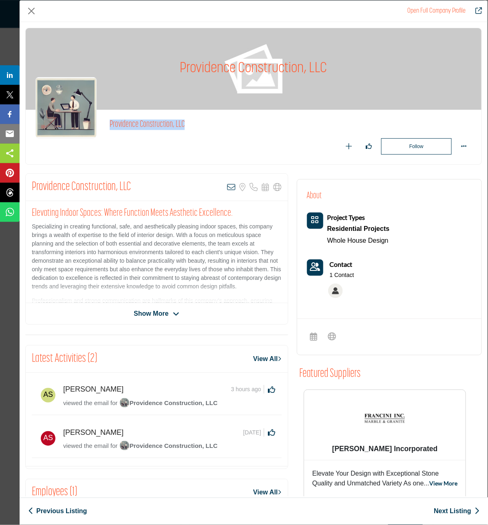
drag, startPoint x: 107, startPoint y: 126, endPoint x: 190, endPoint y: 129, distance: 82.4
click at [190, 129] on div "Providence Construction, LLC Recommend" at bounding box center [253, 136] width 436 height 35
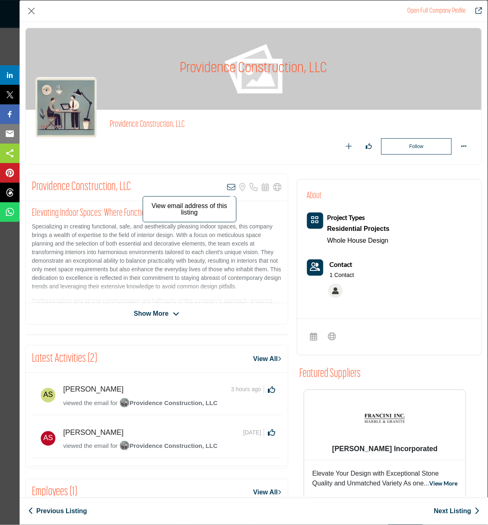
click at [229, 188] on icon "Company Data Modal" at bounding box center [231, 187] width 8 height 8
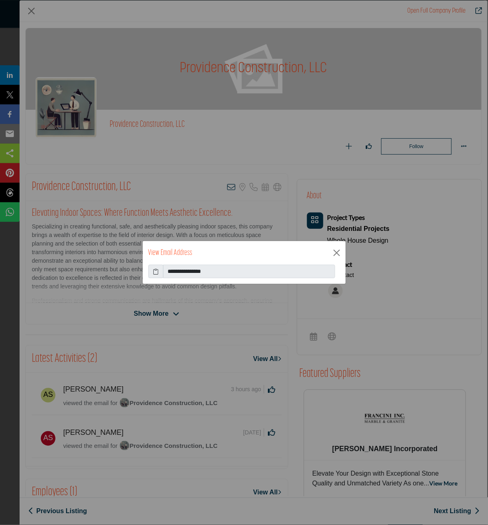
drag, startPoint x: 156, startPoint y: 271, endPoint x: 227, endPoint y: 253, distance: 72.9
click at [156, 270] on icon at bounding box center [156, 271] width 6 height 9
drag, startPoint x: 336, startPoint y: 251, endPoint x: 397, endPoint y: 271, distance: 65.2
click at [336, 251] on button "Close" at bounding box center [337, 253] width 12 height 12
